Goal: Task Accomplishment & Management: Manage account settings

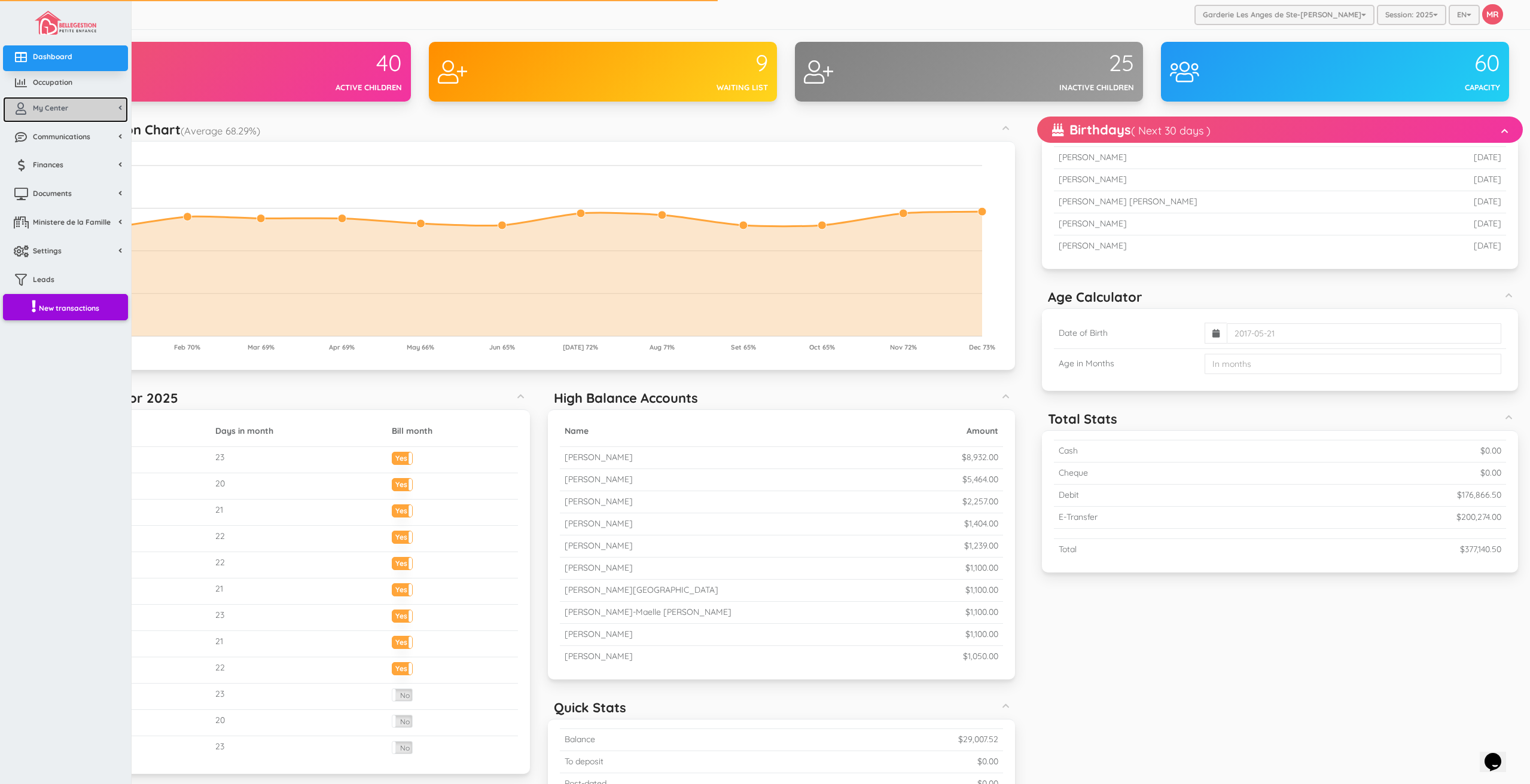
click at [42, 117] on link "My Center" at bounding box center [65, 109] width 125 height 25
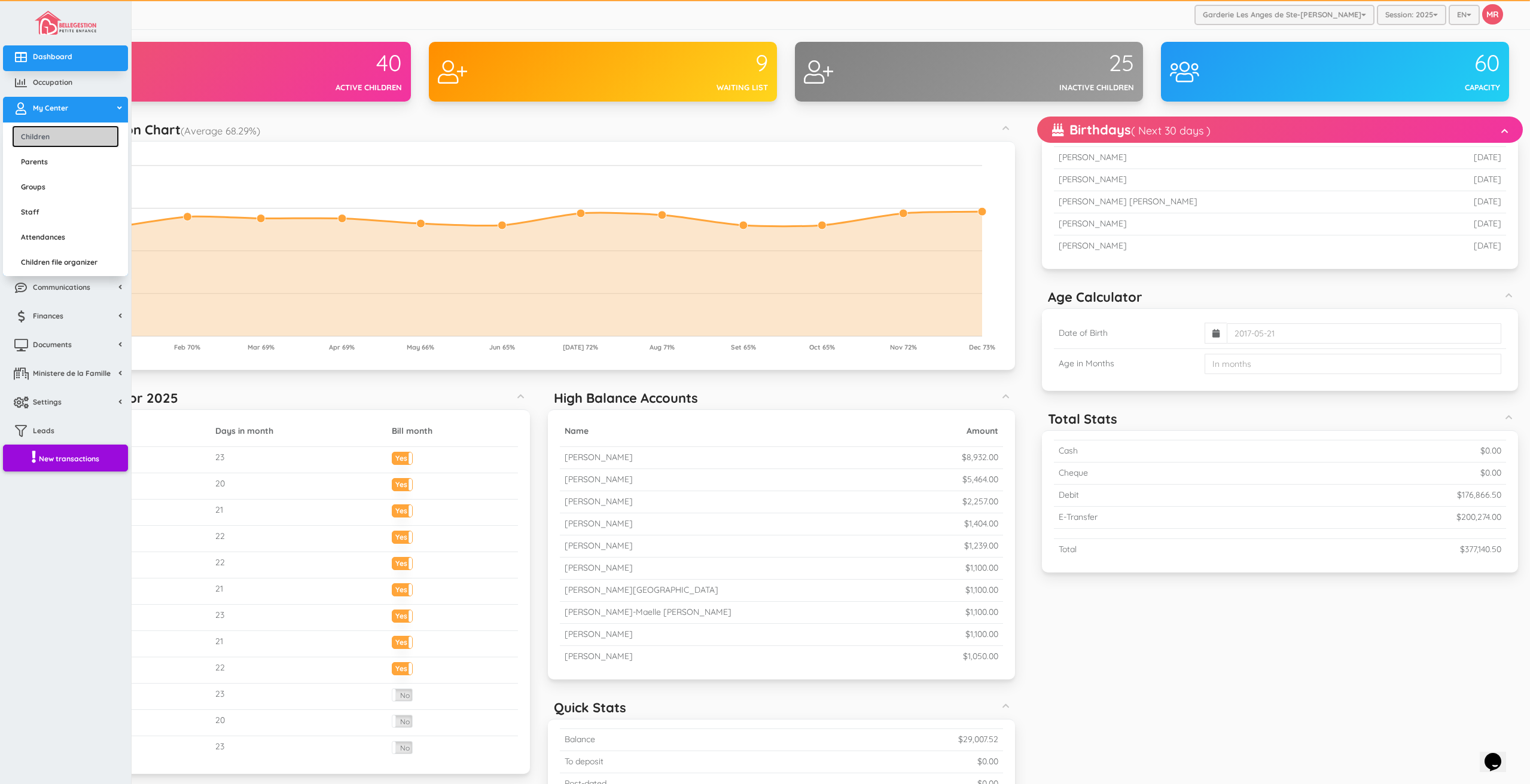
click at [43, 137] on link "Children" at bounding box center [65, 137] width 107 height 22
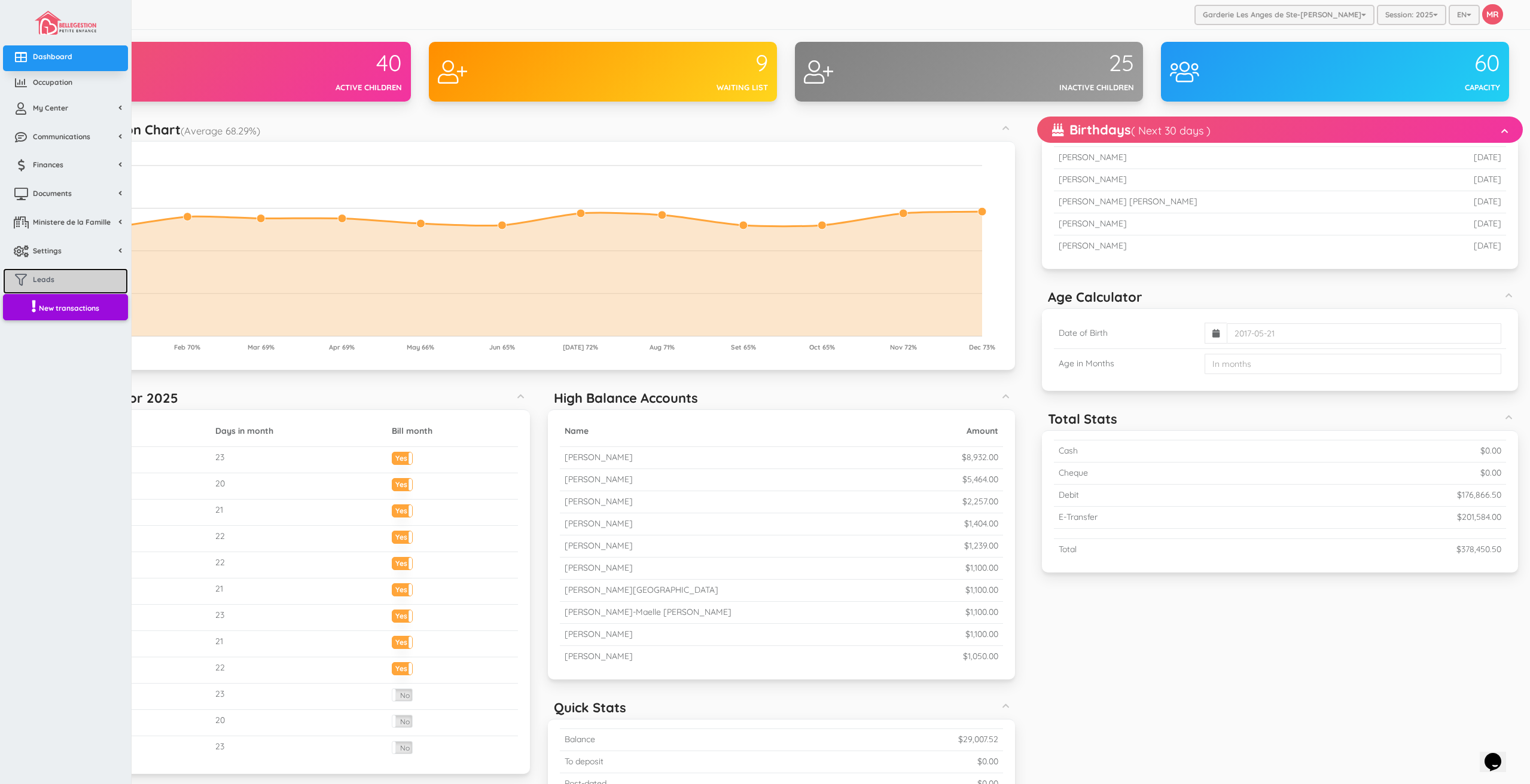
click at [79, 281] on link "Leads" at bounding box center [65, 281] width 125 height 25
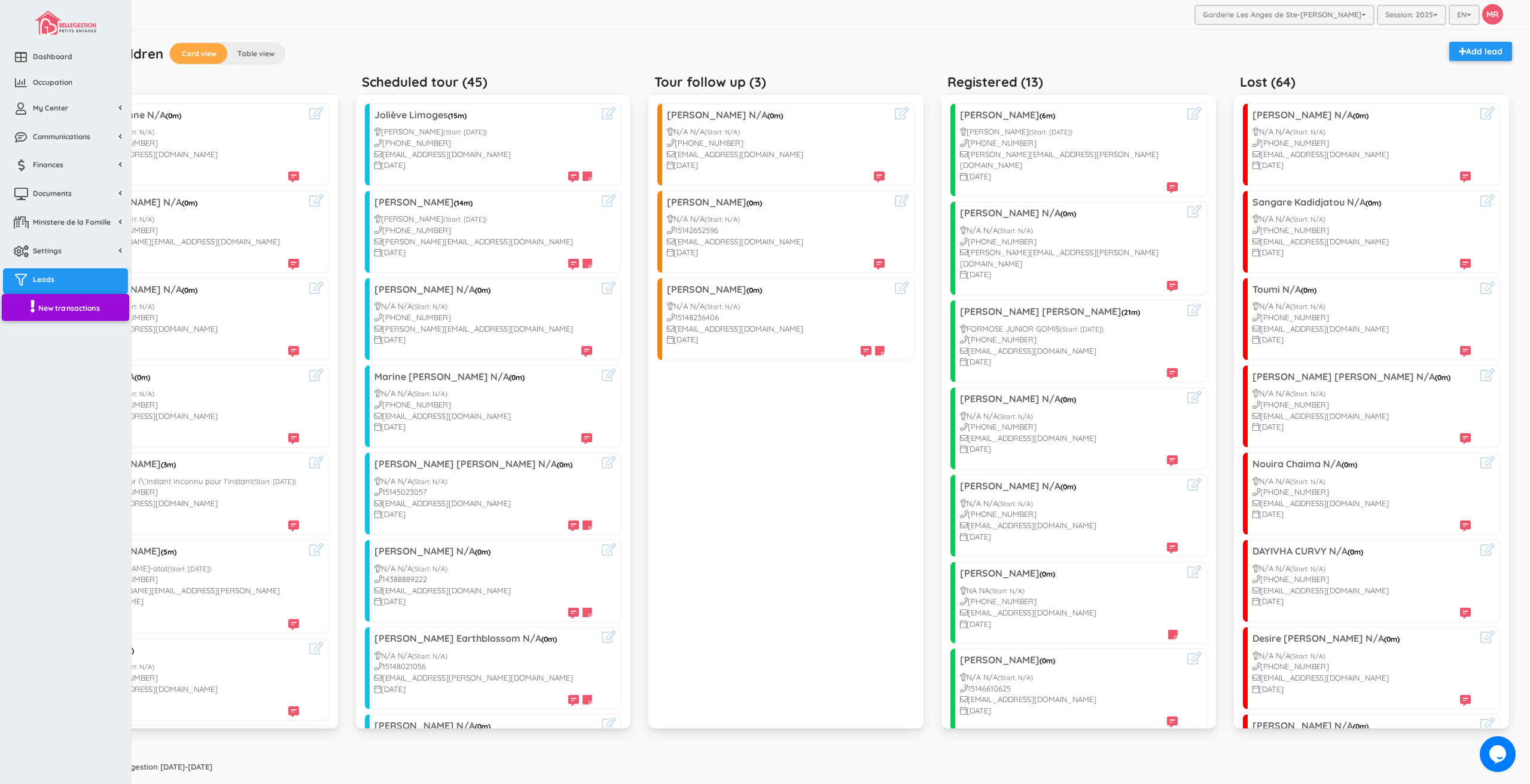
click at [74, 314] on link "New transactions" at bounding box center [65, 307] width 127 height 28
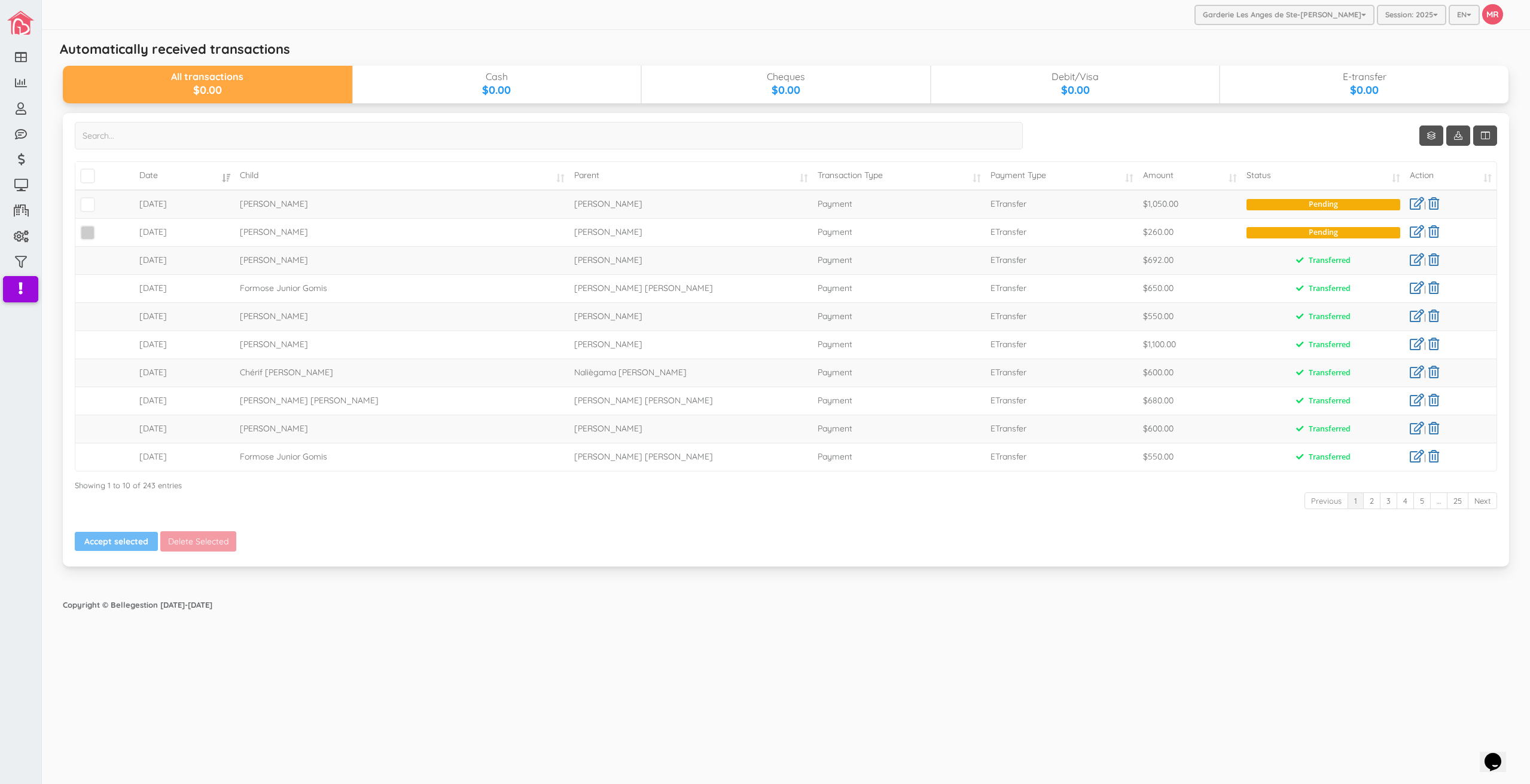
click at [82, 233] on span at bounding box center [87, 233] width 15 height 15
click at [101, 228] on input "checkbox" at bounding box center [101, 228] width 0 height 0
click at [84, 205] on span at bounding box center [87, 205] width 15 height 15
click at [101, 199] on input "checkbox" at bounding box center [101, 199] width 0 height 0
click at [126, 538] on button "Accept selected" at bounding box center [116, 542] width 83 height 19
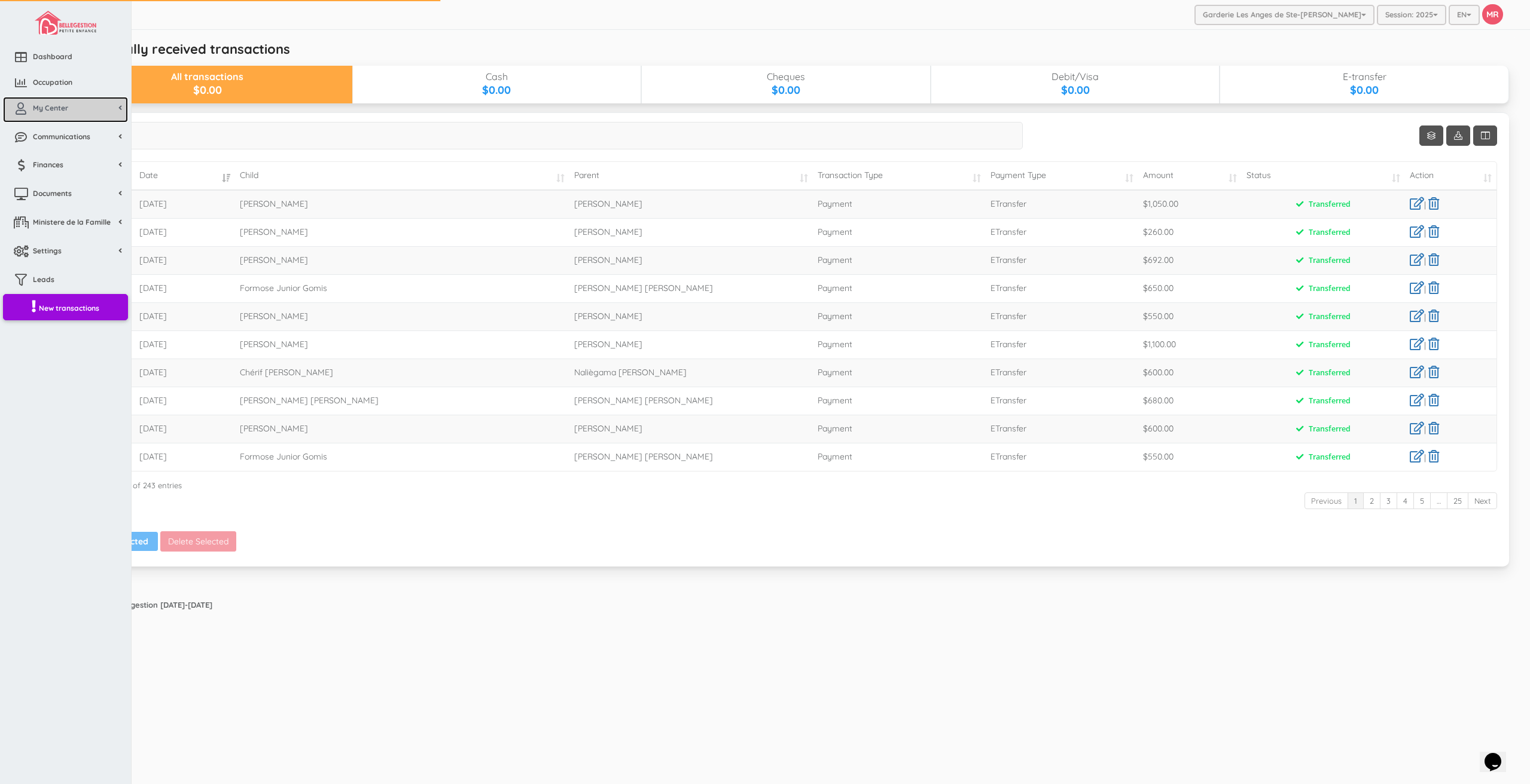
click at [21, 112] on icon at bounding box center [21, 109] width 24 height 12
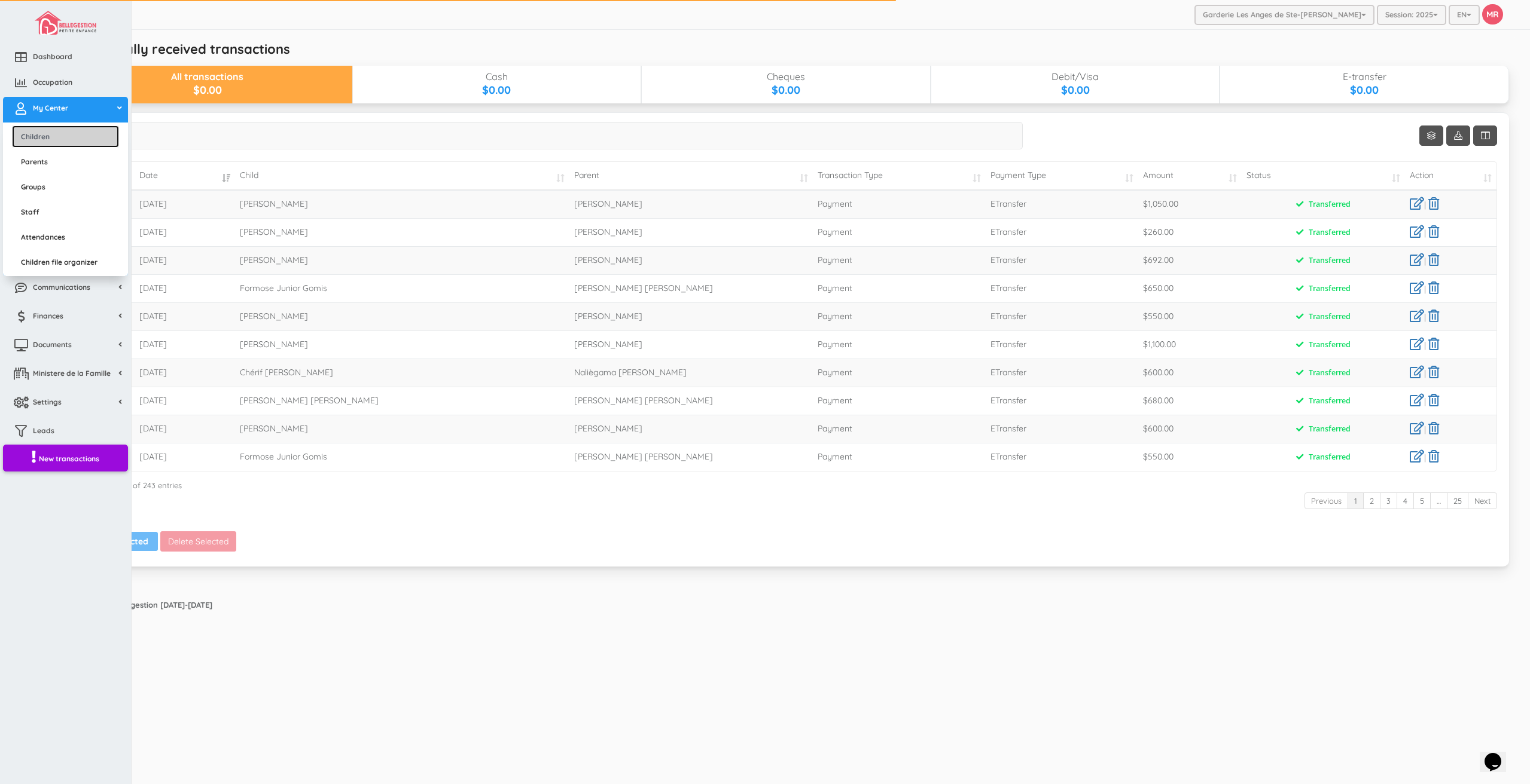
click at [33, 131] on link "Children" at bounding box center [65, 137] width 107 height 22
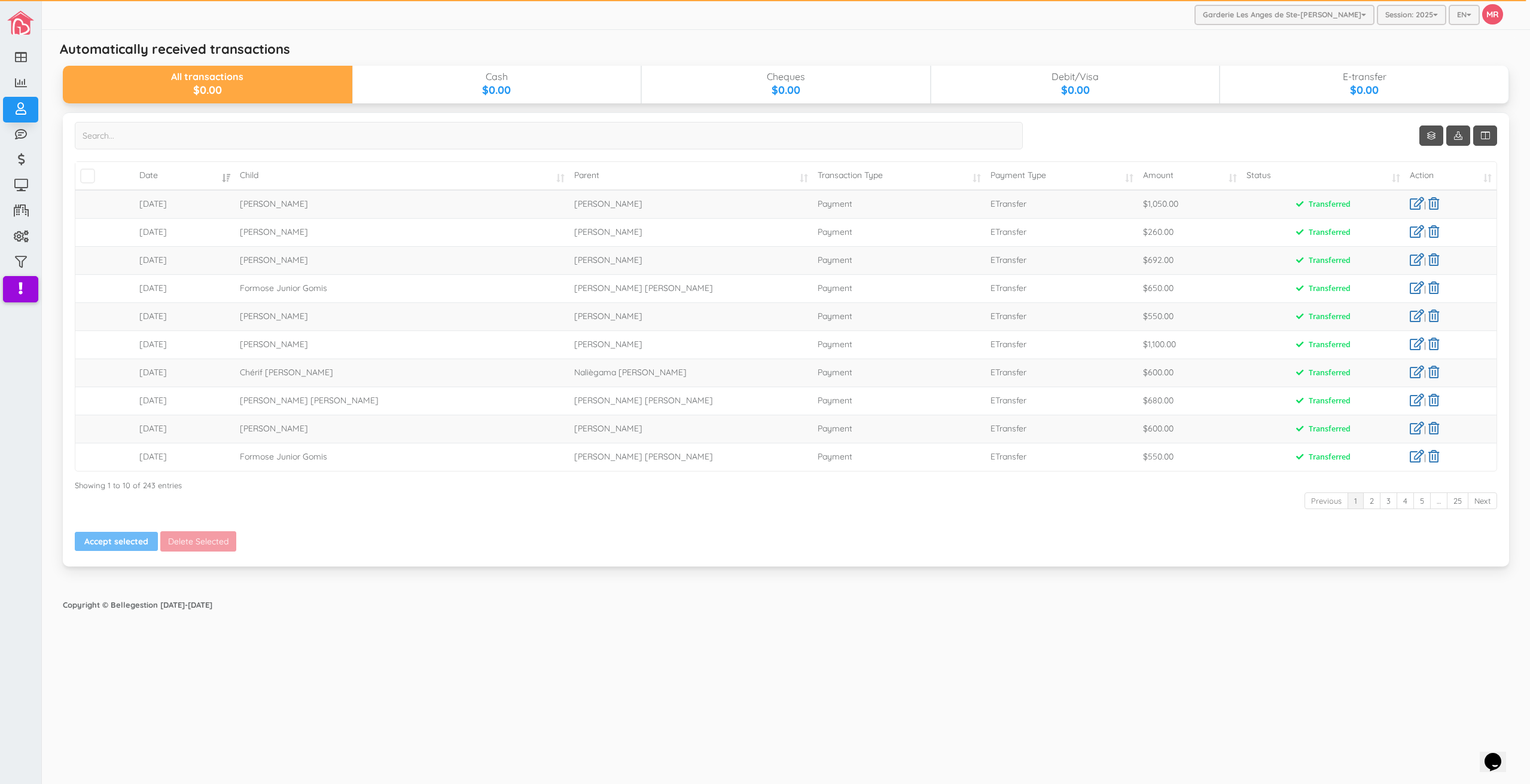
click at [692, 627] on div "Garderie Les Anges de Ste-Therese Garderie Les Anges de Ste-Therese Garderie Le…" at bounding box center [786, 392] width 1488 height 784
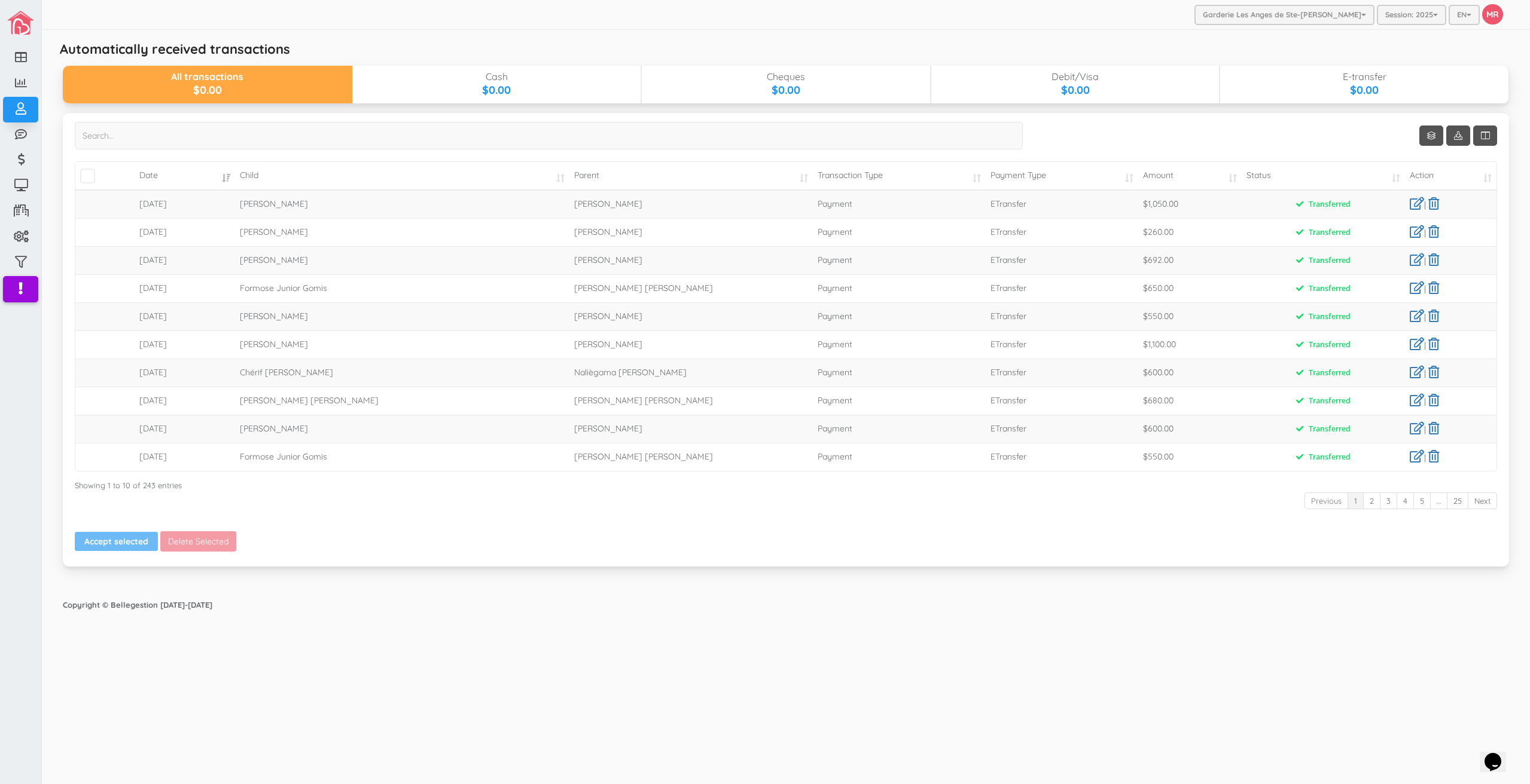
click at [721, 624] on div "Garderie Les Anges de Ste-Therese Garderie Les Anges de Ste-Therese Garderie Le…" at bounding box center [786, 392] width 1488 height 784
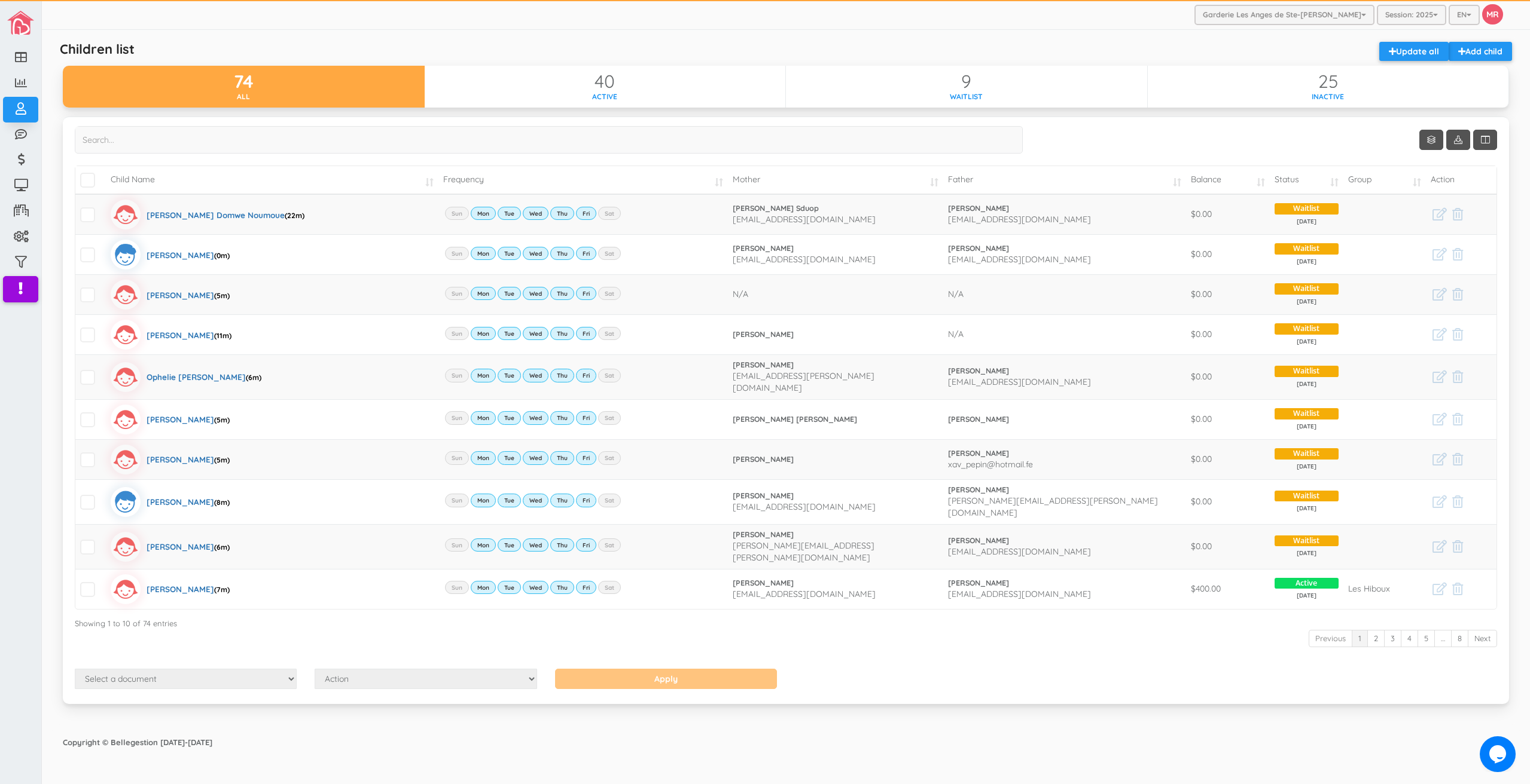
drag, startPoint x: 1218, startPoint y: 695, endPoint x: 1302, endPoint y: 658, distance: 91.8
click at [1218, 695] on div "Show Columns Child Name Email Frequency Mother Father Appartment House Number S…" at bounding box center [786, 418] width 1464 height 602
click at [1379, 630] on link "2" at bounding box center [1375, 638] width 17 height 17
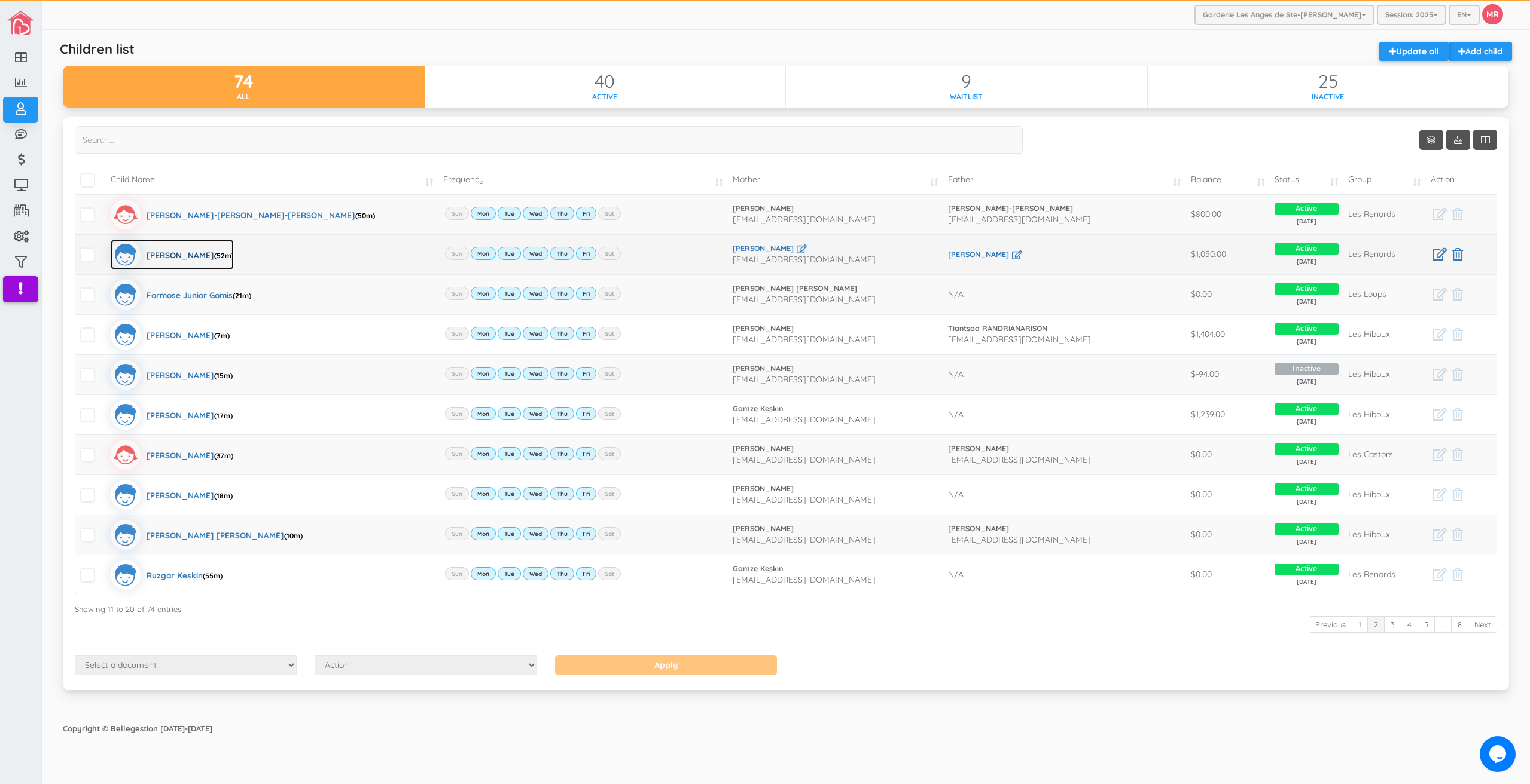
click at [223, 250] on div "James Connor Richie (52m)" at bounding box center [190, 254] width 87 height 30
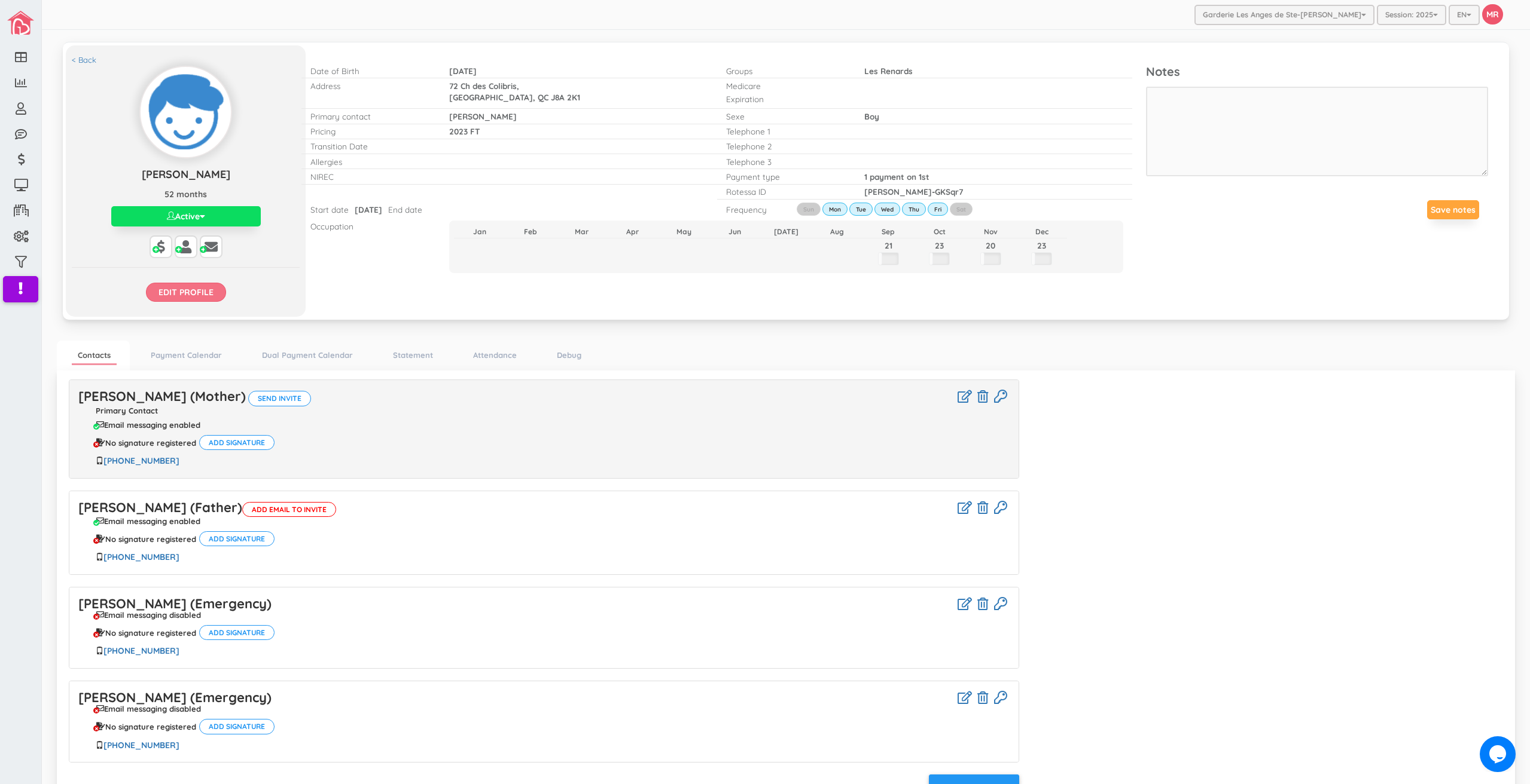
click at [206, 289] on input "Edit profile" at bounding box center [186, 292] width 80 height 19
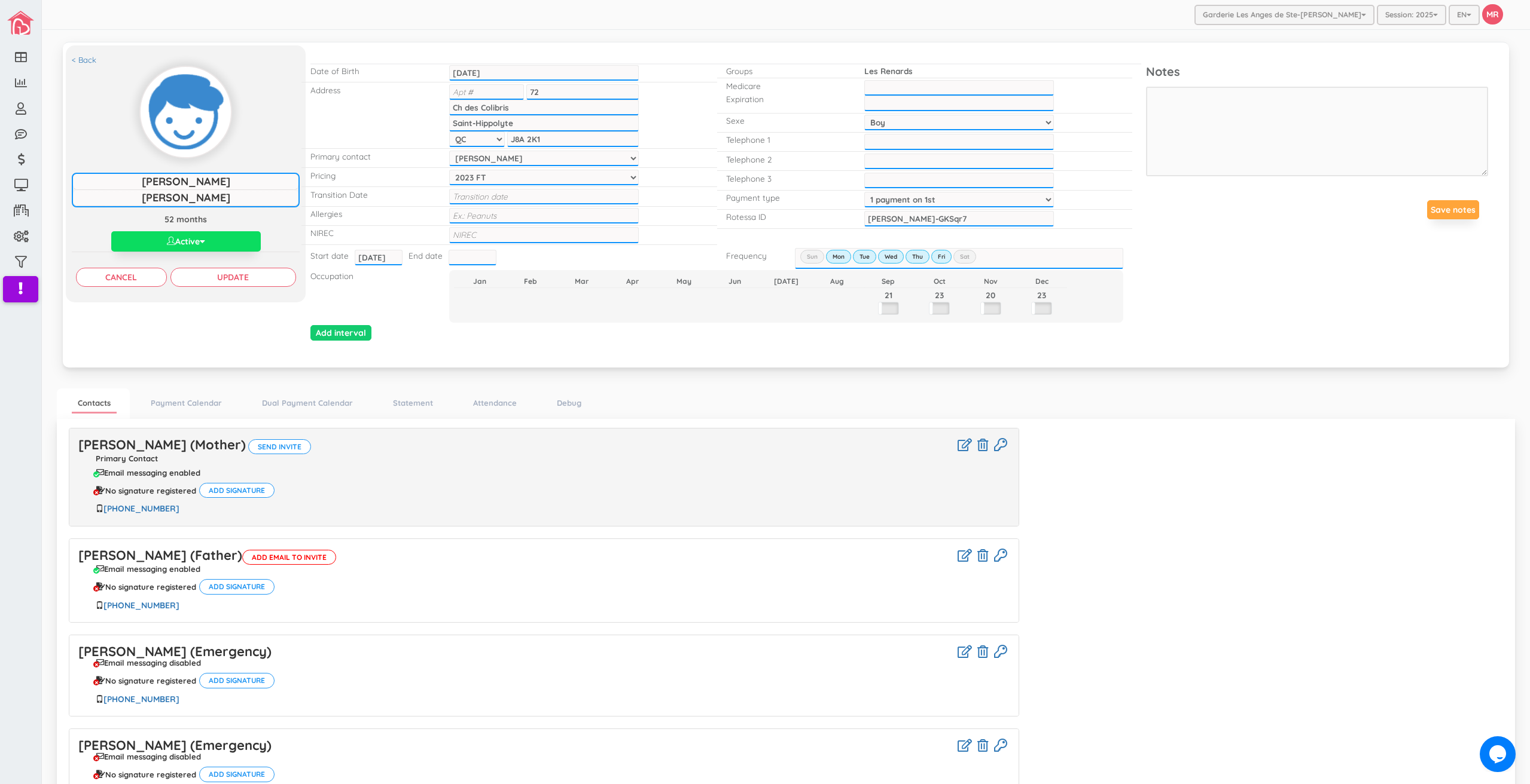
click at [904, 197] on select "Select payment type 1 payment on 1st 2 payments 50/50 1 payment on 15th Custom …" at bounding box center [959, 199] width 190 height 16
select select "3"
click at [864, 192] on select "Select payment type 1 payment on 1st 2 payments 50/50 1 payment on 15th Custom …" at bounding box center [959, 199] width 190 height 16
click at [226, 276] on input "Update" at bounding box center [233, 277] width 126 height 19
